Goal: Task Accomplishment & Management: Use online tool/utility

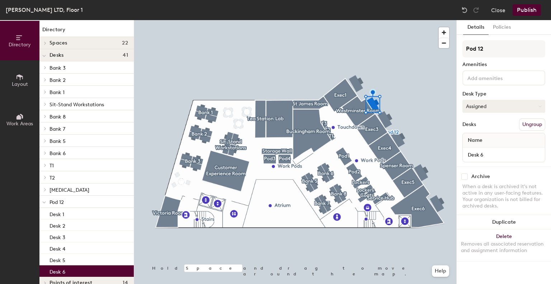
click at [497, 103] on button "Assigned" at bounding box center [504, 106] width 83 height 13
click at [478, 149] on div "Hoteled" at bounding box center [499, 150] width 72 height 11
click at [530, 6] on button "Publish" at bounding box center [527, 9] width 28 height 11
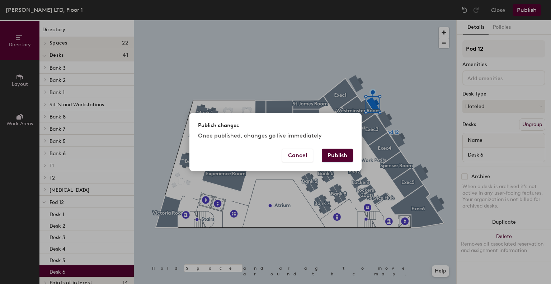
click at [347, 155] on button "Publish" at bounding box center [337, 156] width 31 height 14
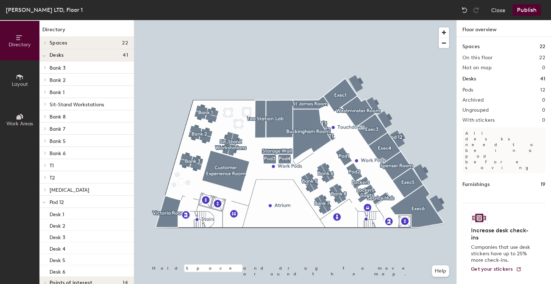
click at [521, 11] on button "Publish" at bounding box center [527, 9] width 28 height 11
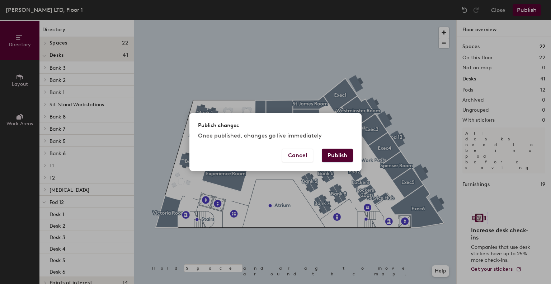
click at [339, 160] on button "Publish" at bounding box center [337, 156] width 31 height 14
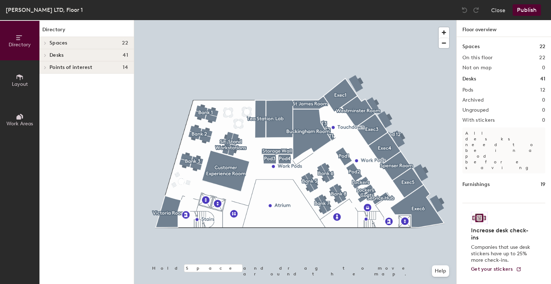
click at [494, 139] on p "All desks need to be in a pod before saving" at bounding box center [504, 150] width 83 height 46
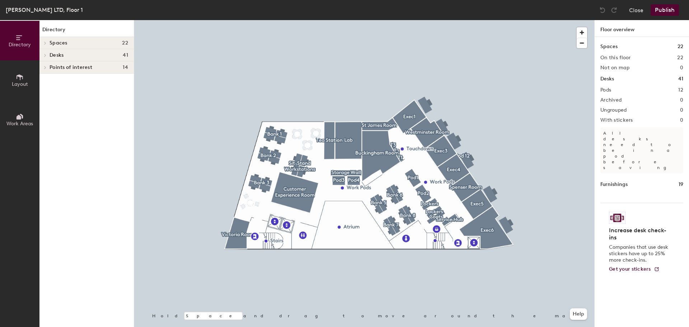
click at [467, 20] on div at bounding box center [364, 20] width 460 height 0
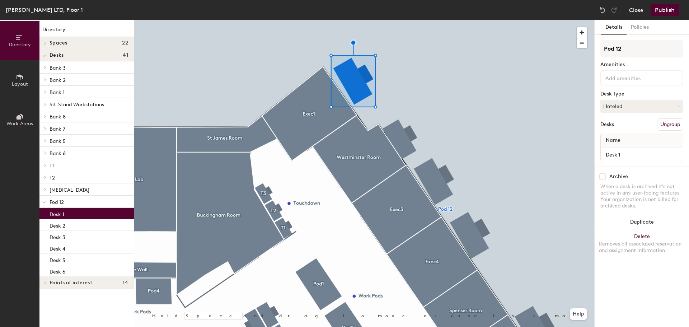
click at [551, 13] on button "Close" at bounding box center [636, 9] width 14 height 11
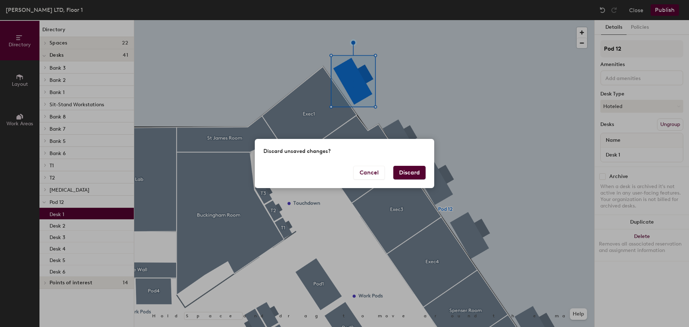
click at [407, 169] on button "Discard" at bounding box center [409, 173] width 32 height 14
